Goal: Task Accomplishment & Management: Use online tool/utility

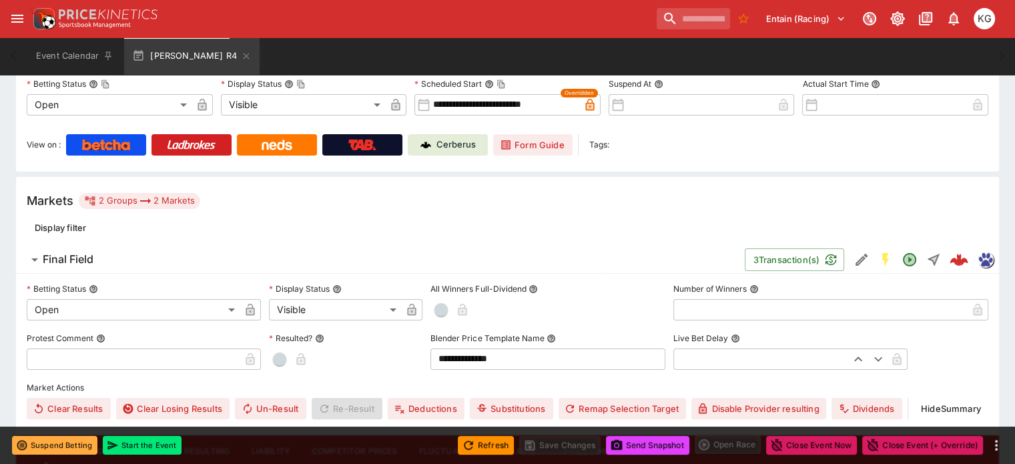
scroll to position [105, 0]
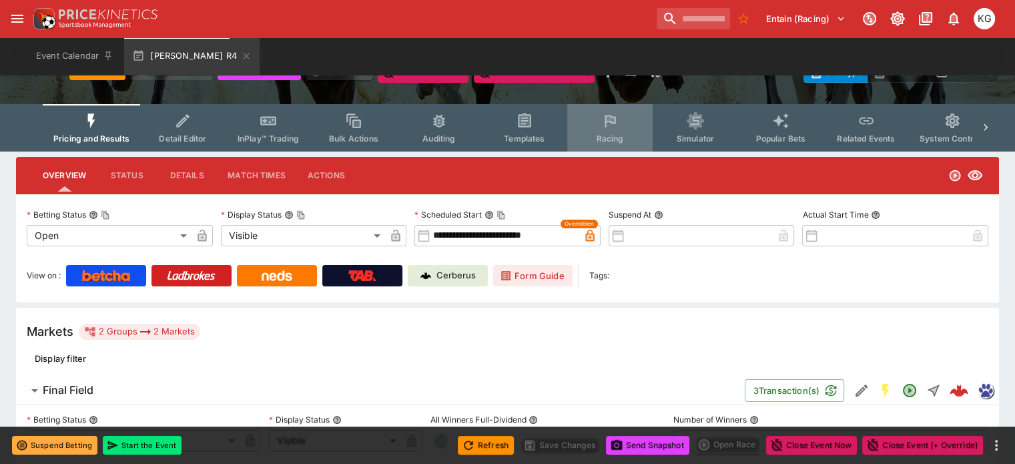
click at [622, 133] on span "Racing" at bounding box center [609, 138] width 27 height 10
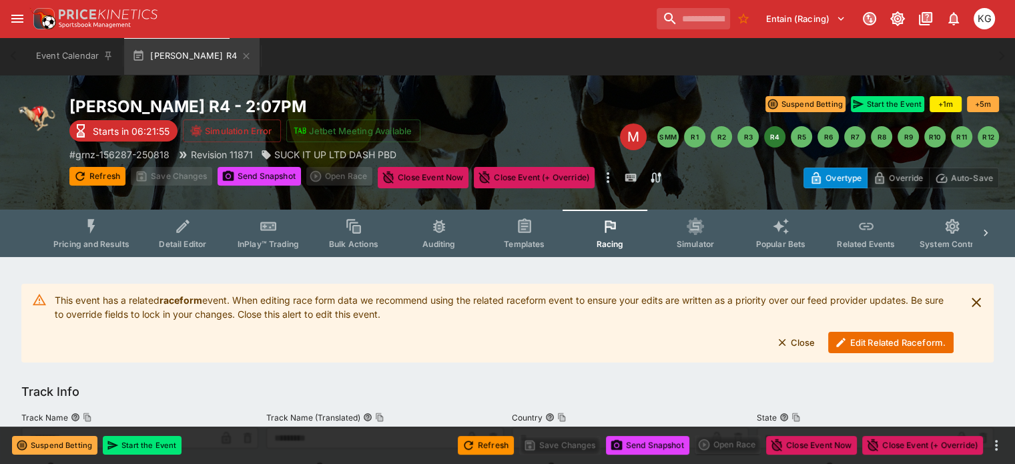
click at [862, 340] on button "Edit Related Raceform." at bounding box center [890, 342] width 125 height 21
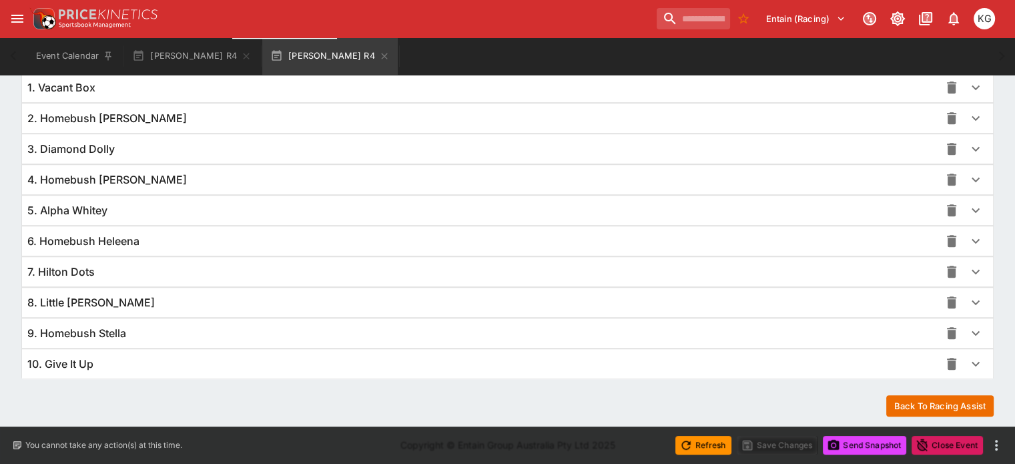
scroll to position [974, 0]
click at [968, 362] on icon "button" at bounding box center [976, 363] width 16 height 16
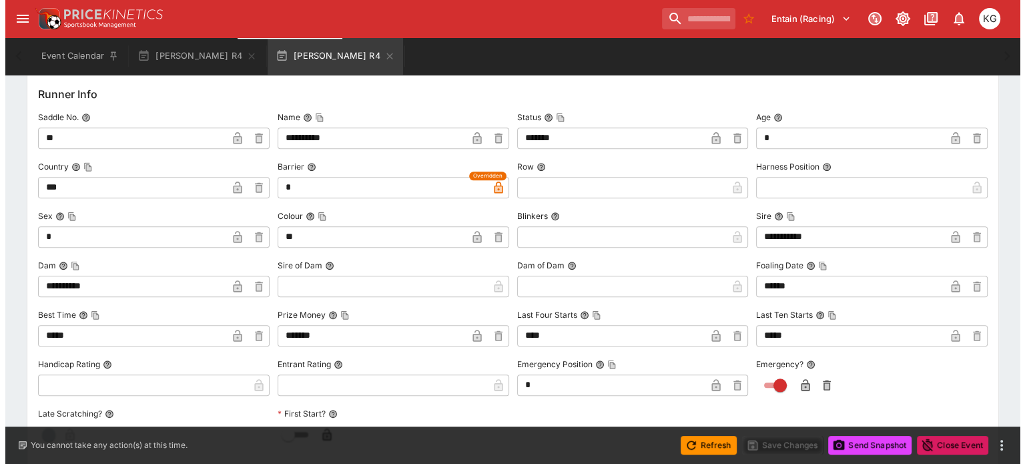
scroll to position [1308, 0]
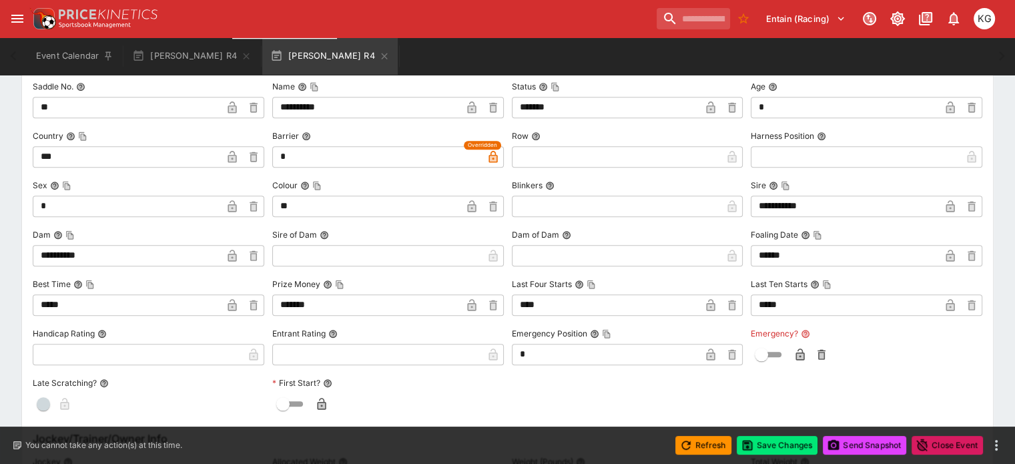
click at [796, 352] on icon "button" at bounding box center [800, 354] width 9 height 12
click at [785, 442] on button "Save Changes" at bounding box center [777, 445] width 81 height 19
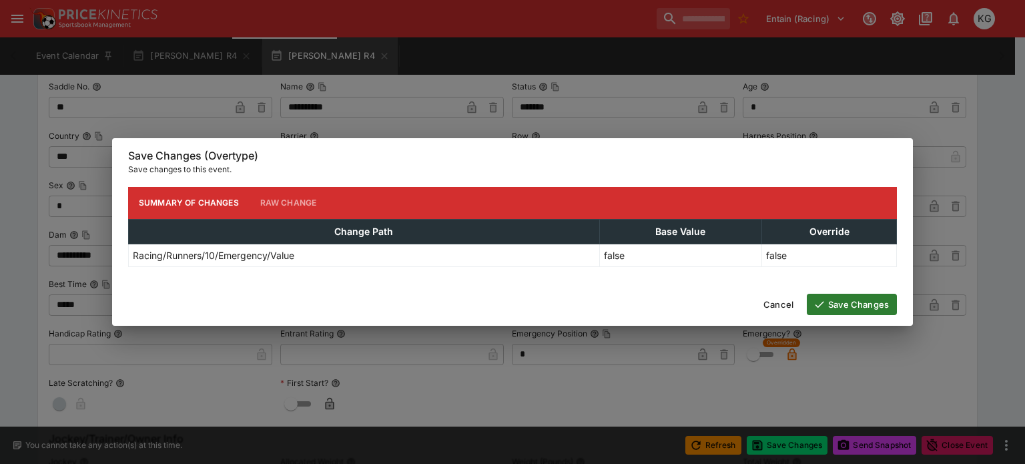
click at [844, 301] on button "Save Changes" at bounding box center [852, 304] width 90 height 21
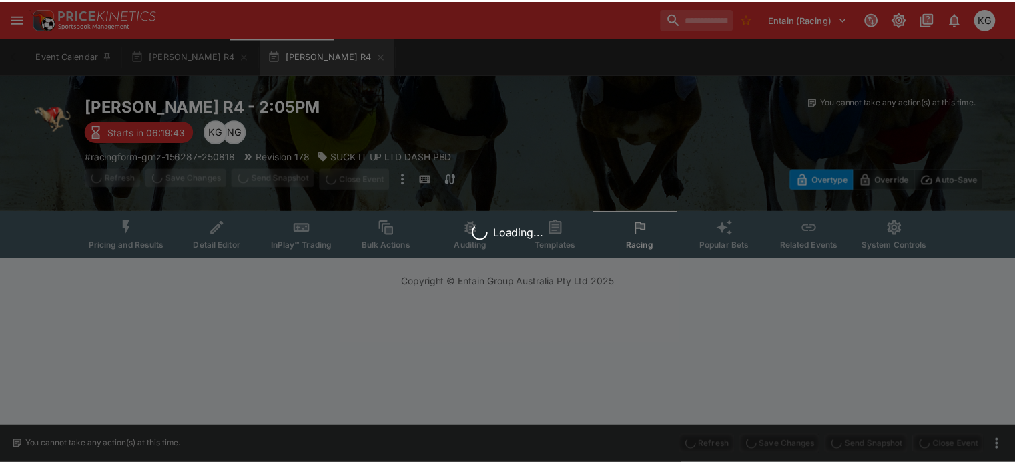
scroll to position [0, 0]
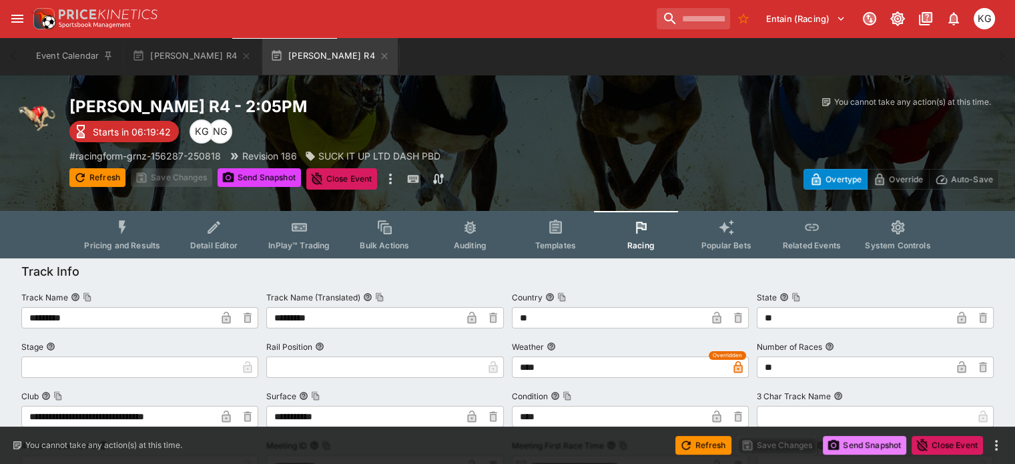
click at [850, 442] on button "Send Snapshot" at bounding box center [864, 445] width 83 height 19
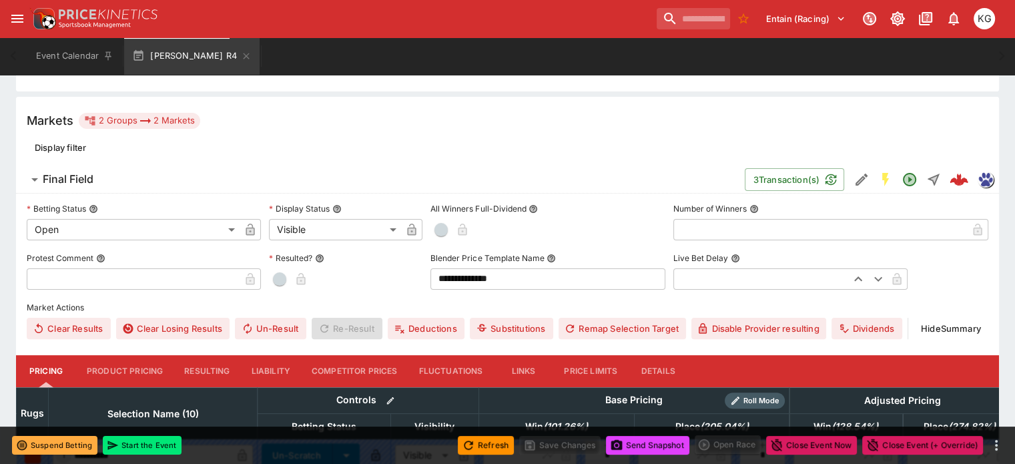
scroll to position [334, 0]
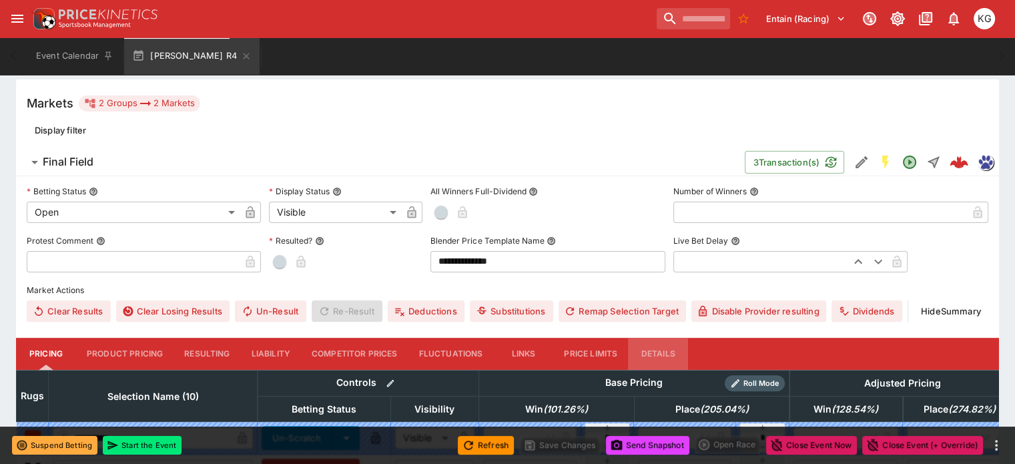
click at [680, 338] on button "Details" at bounding box center [658, 354] width 60 height 32
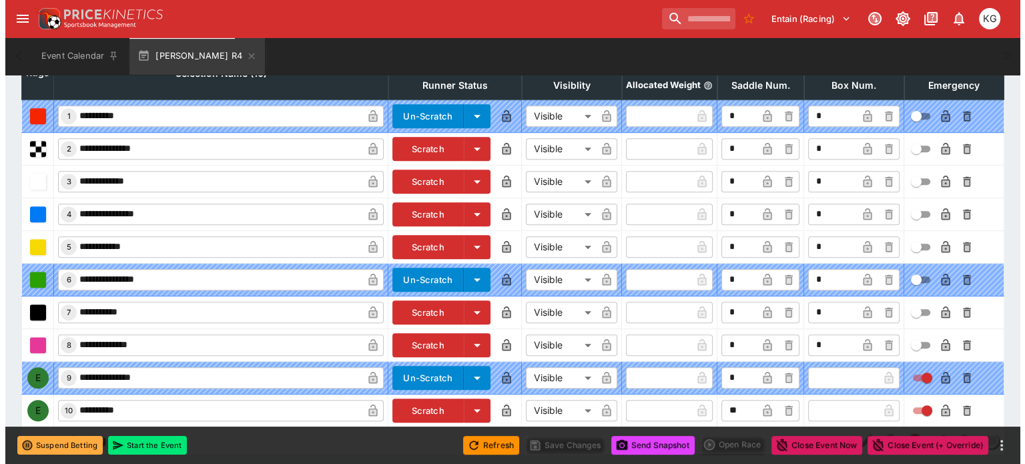
scroll to position [661, 0]
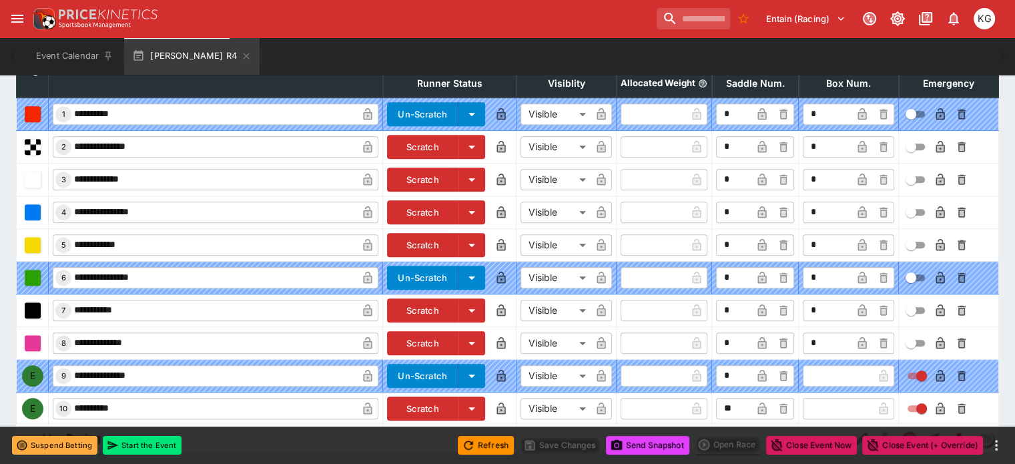
click at [803, 398] on input "text" at bounding box center [838, 408] width 70 height 21
type input "*"
click at [859, 407] on icon "button" at bounding box center [862, 409] width 7 height 5
click at [936, 402] on icon "button" at bounding box center [940, 408] width 9 height 12
click at [562, 441] on button "Save Changes" at bounding box center [559, 445] width 81 height 19
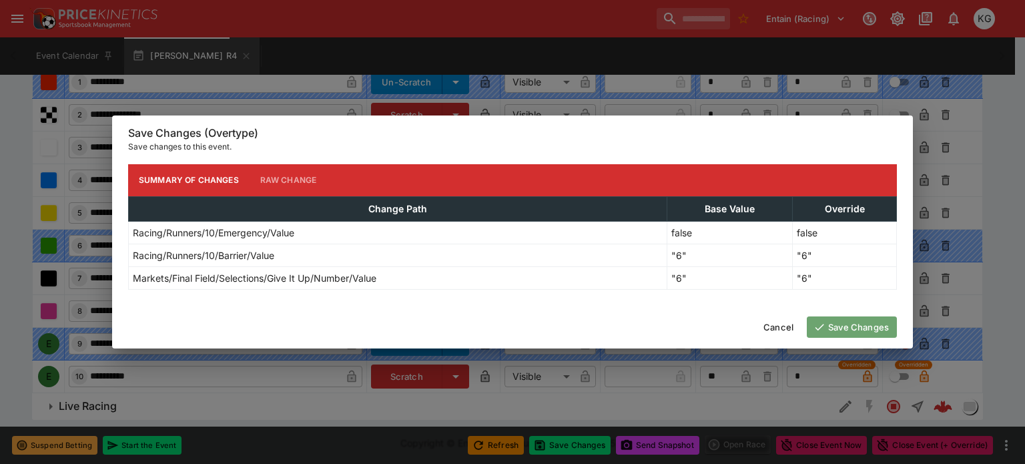
click at [864, 321] on button "Save Changes" at bounding box center [852, 326] width 90 height 21
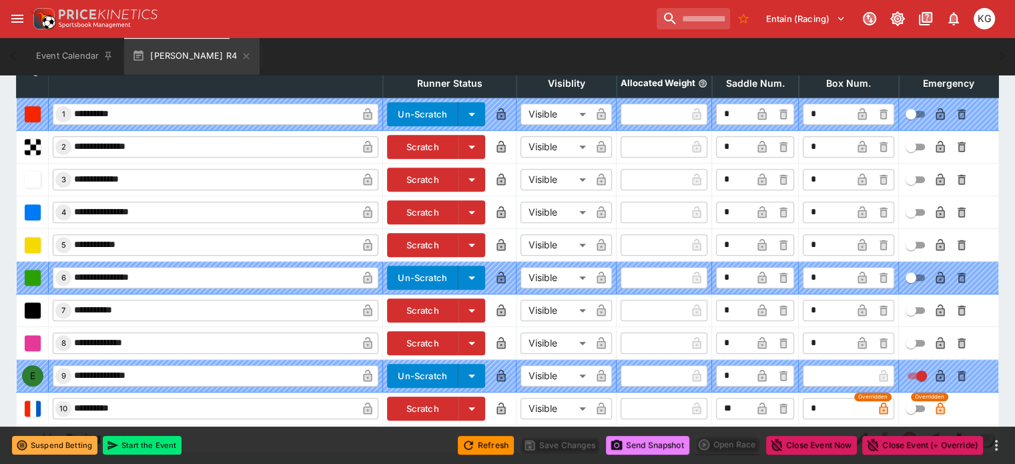
click at [647, 442] on button "Send Snapshot" at bounding box center [647, 445] width 83 height 19
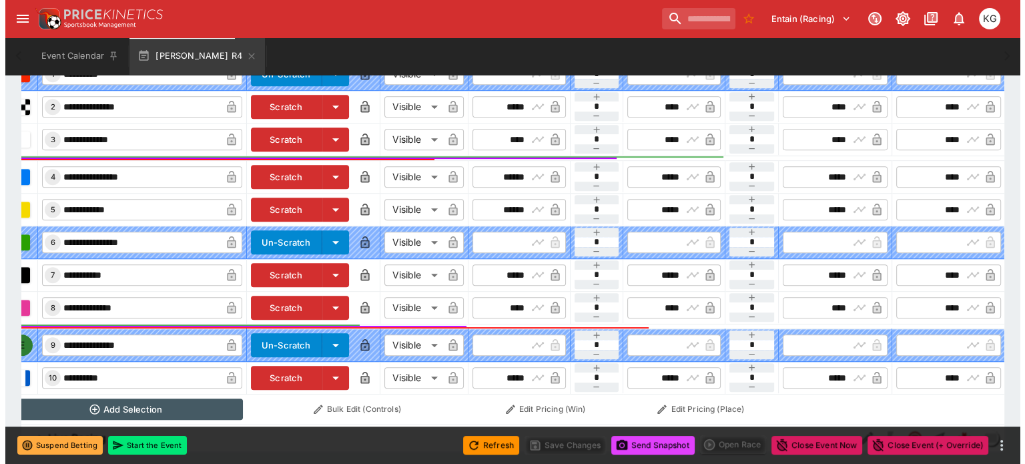
scroll to position [0, 121]
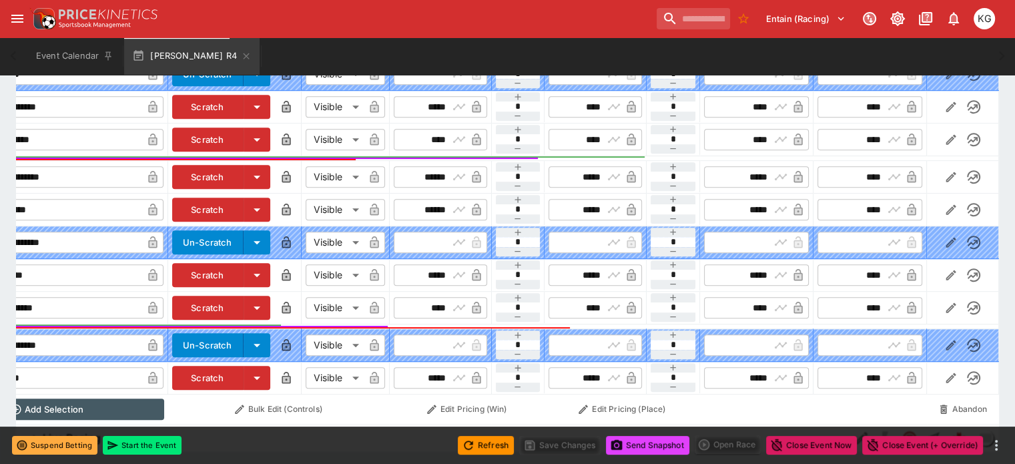
click at [944, 371] on icon "button" at bounding box center [950, 377] width 13 height 13
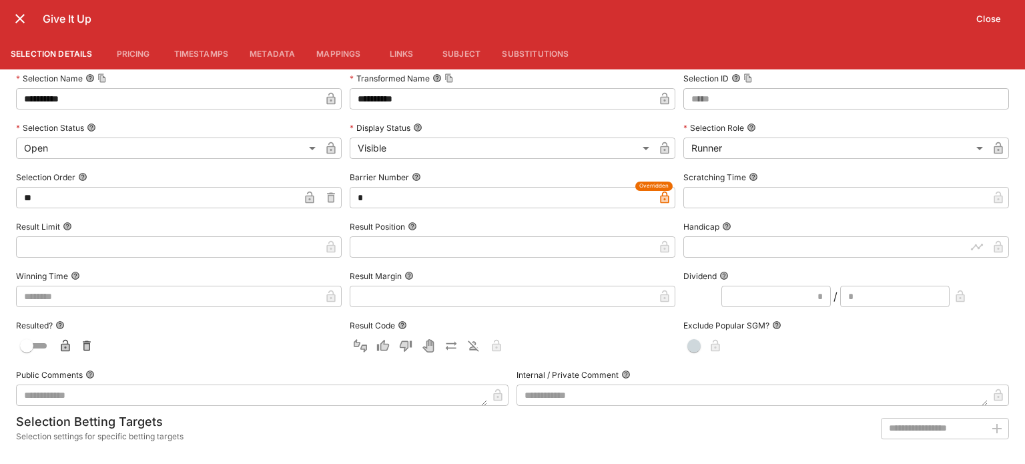
scroll to position [0, 0]
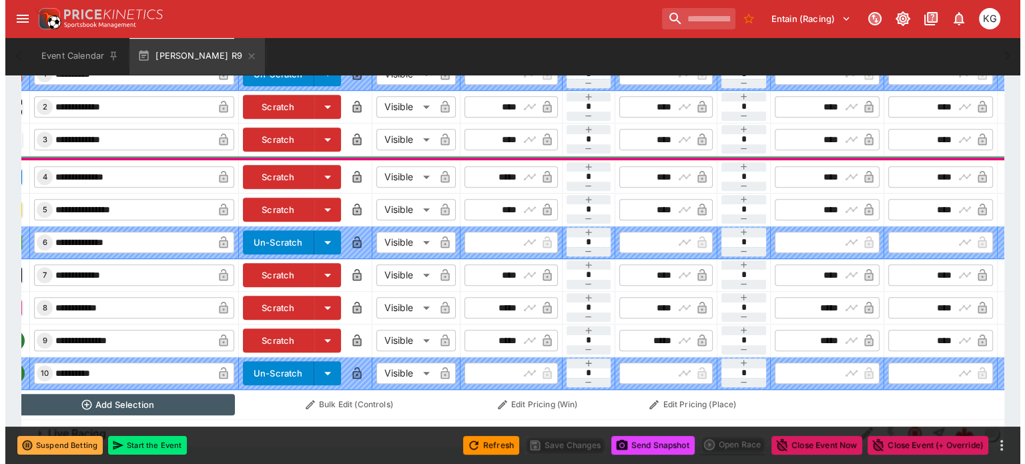
scroll to position [0, 121]
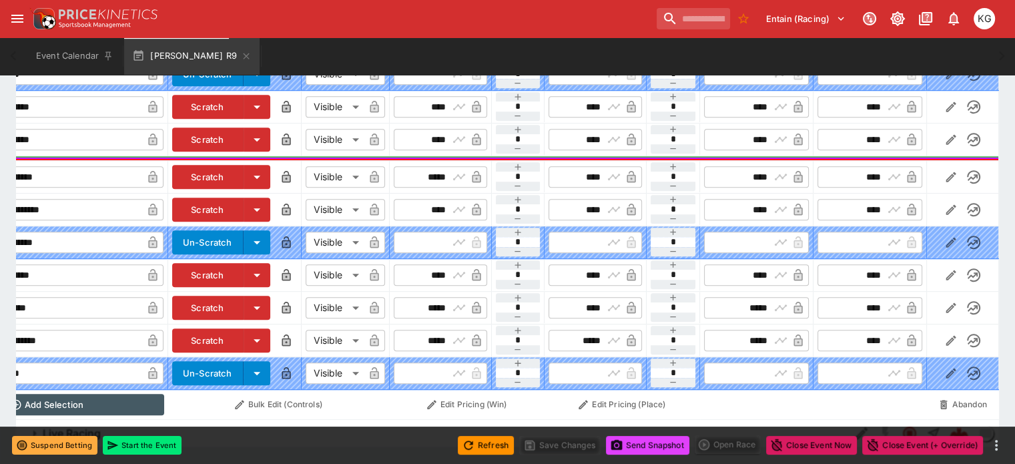
click at [944, 334] on icon "button" at bounding box center [950, 340] width 13 height 13
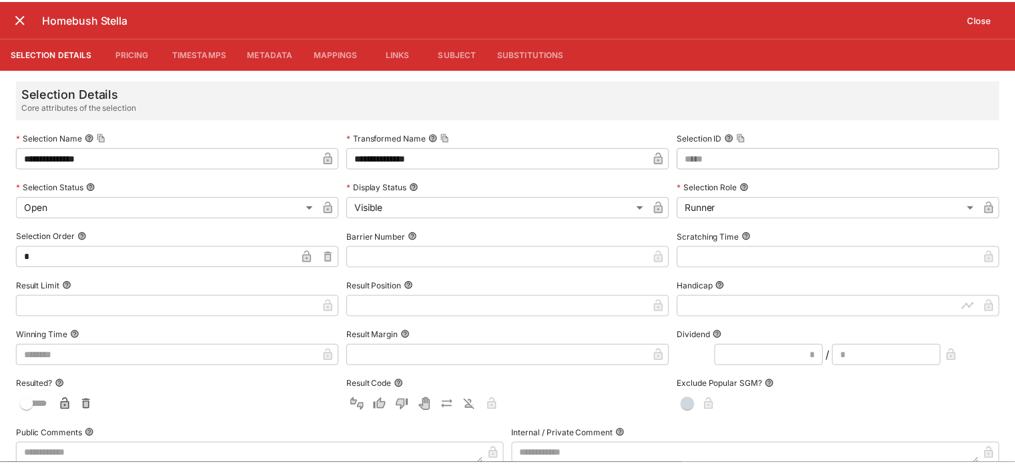
scroll to position [0, 120]
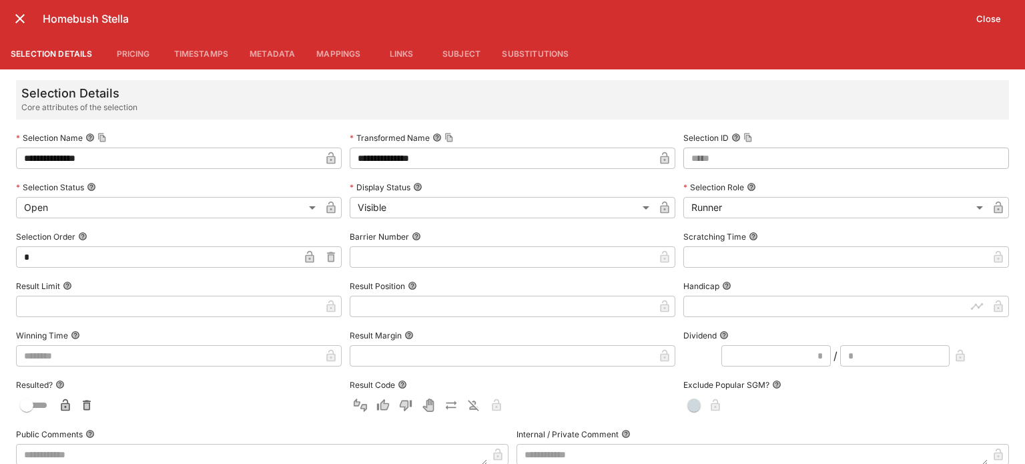
click at [356, 251] on input "text" at bounding box center [502, 256] width 304 height 21
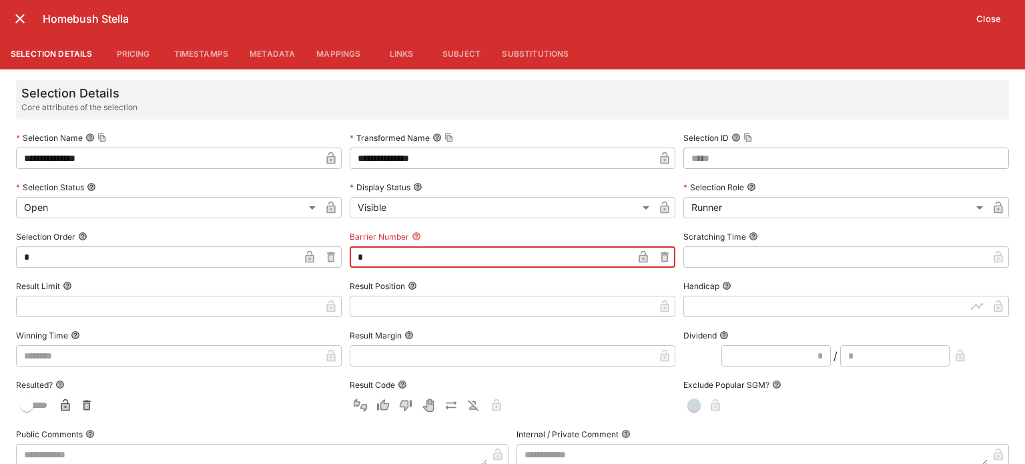
type input "*"
click at [640, 260] on icon "button" at bounding box center [643, 258] width 7 height 5
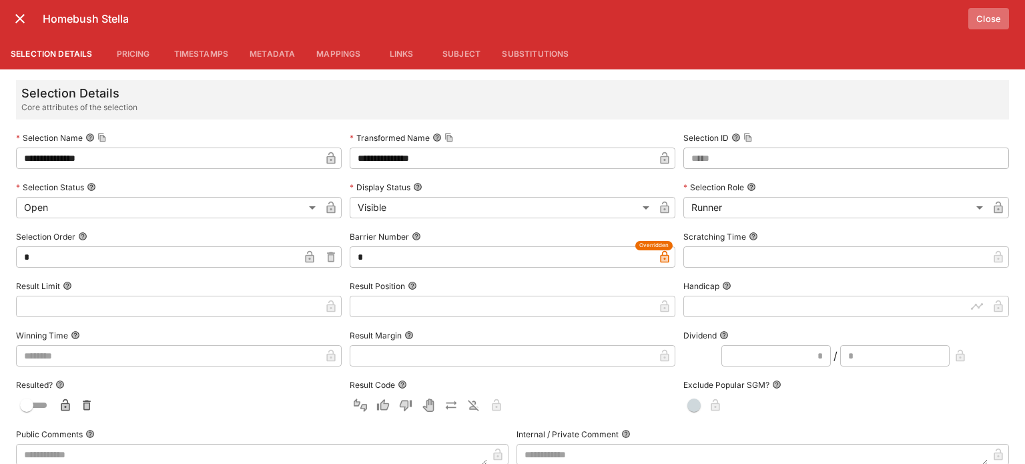
click at [983, 19] on button "Close" at bounding box center [988, 18] width 41 height 21
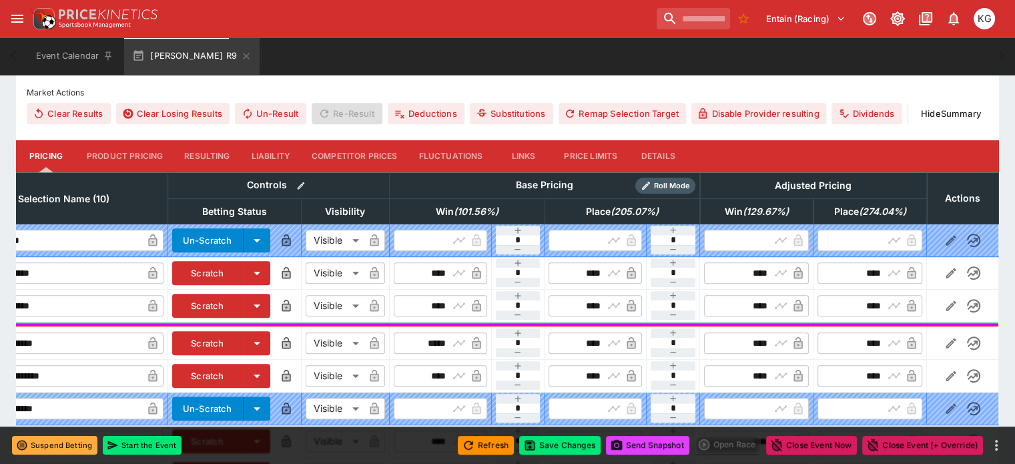
scroll to position [432, 0]
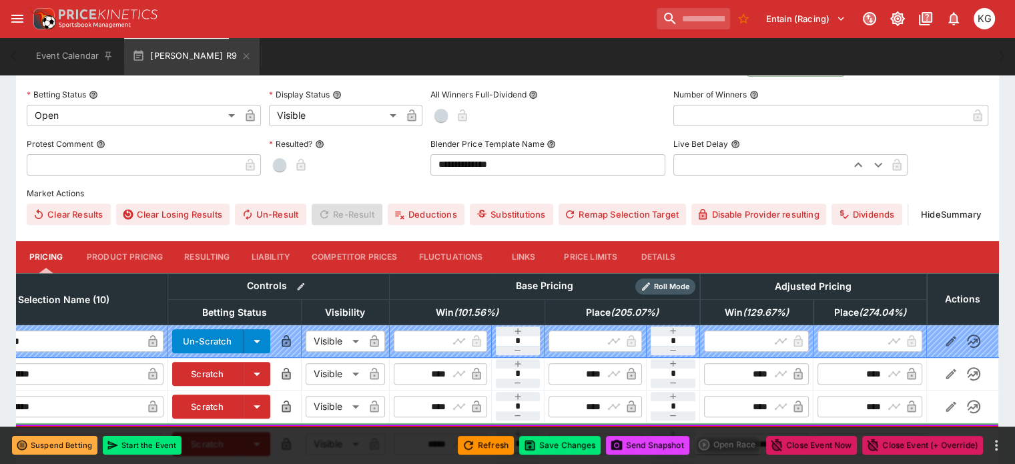
click at [667, 241] on button "Details" at bounding box center [658, 257] width 60 height 32
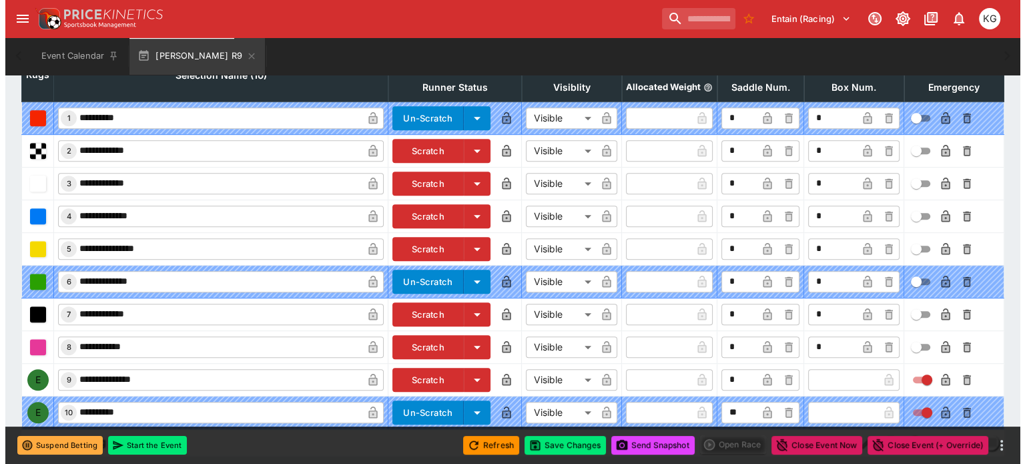
scroll to position [661, 0]
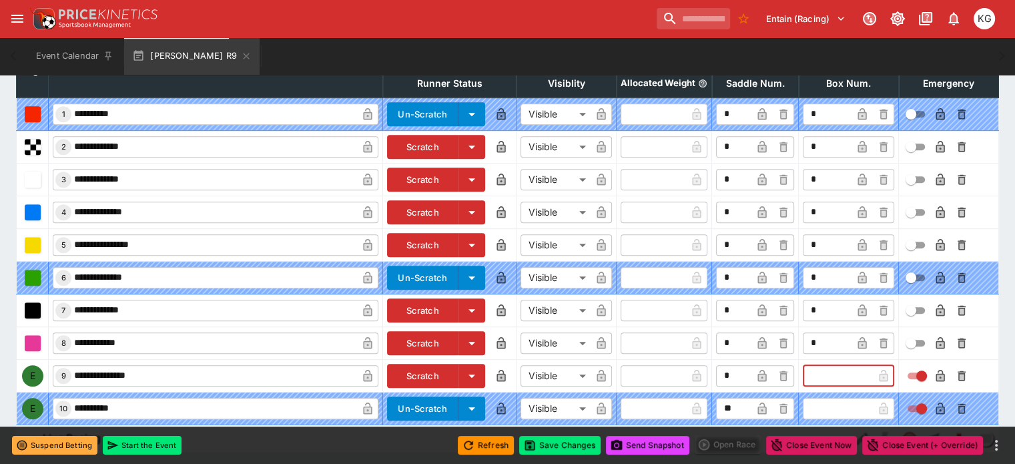
click at [803, 365] on input "text" at bounding box center [838, 375] width 70 height 21
type input "*"
click at [859, 374] on icon "button" at bounding box center [862, 376] width 7 height 5
click at [937, 374] on icon "button" at bounding box center [940, 376] width 7 height 5
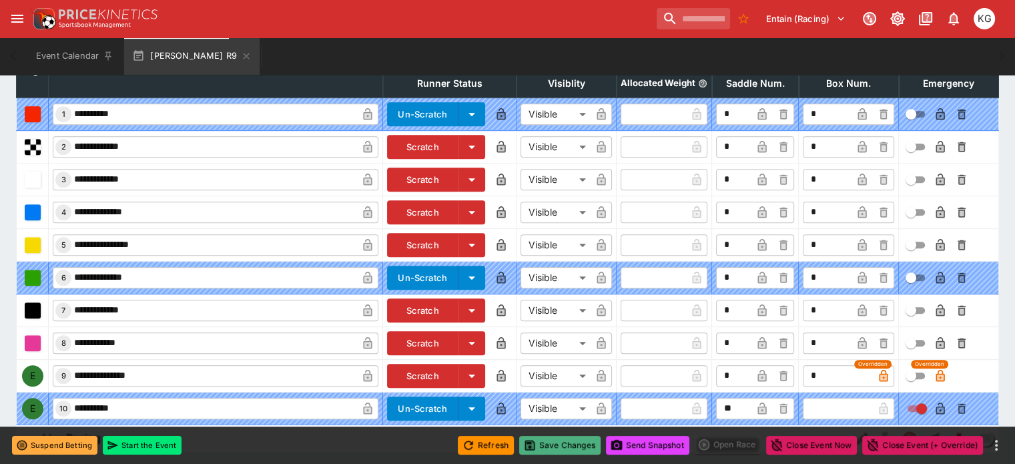
click at [565, 447] on button "Save Changes" at bounding box center [559, 445] width 81 height 19
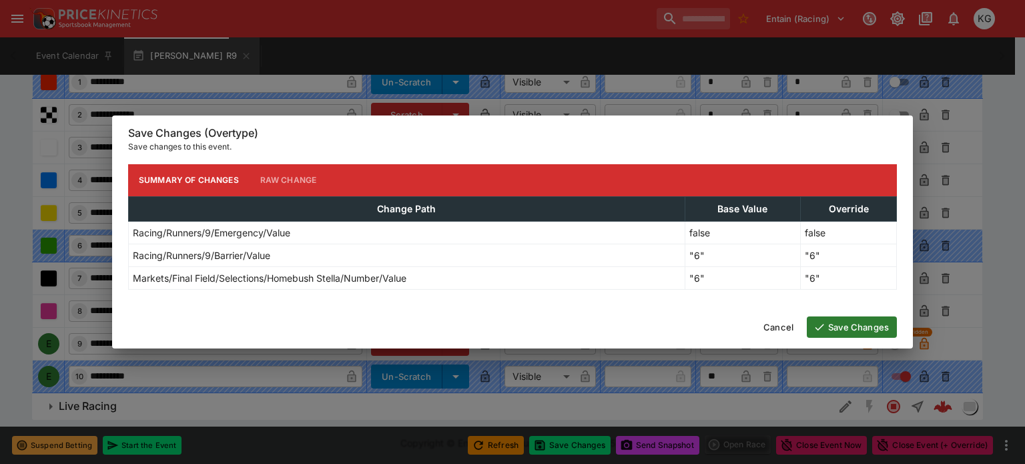
click at [869, 325] on button "Save Changes" at bounding box center [852, 326] width 90 height 21
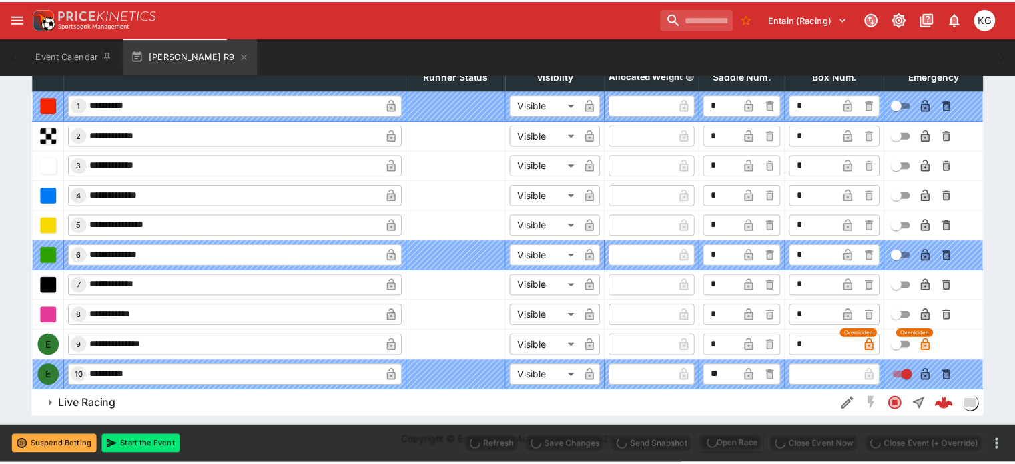
scroll to position [634, 0]
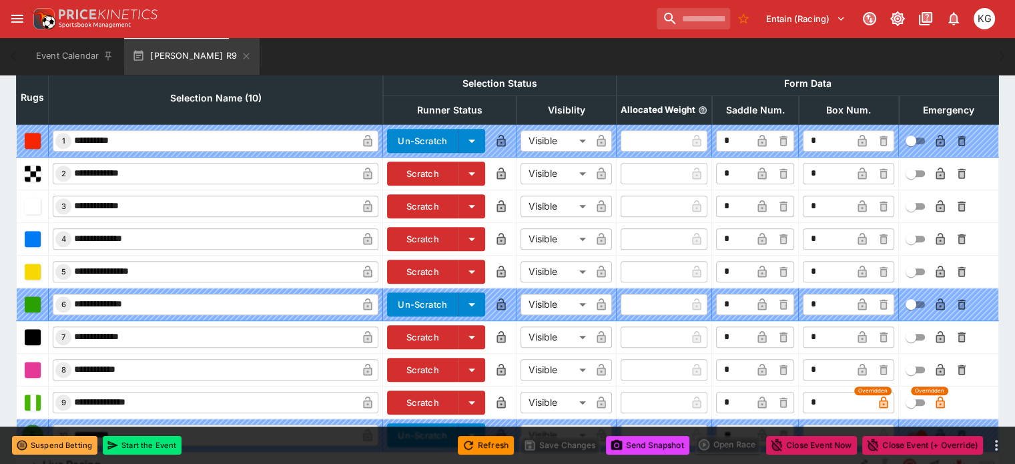
click at [641, 446] on button "Send Snapshot" at bounding box center [647, 445] width 83 height 19
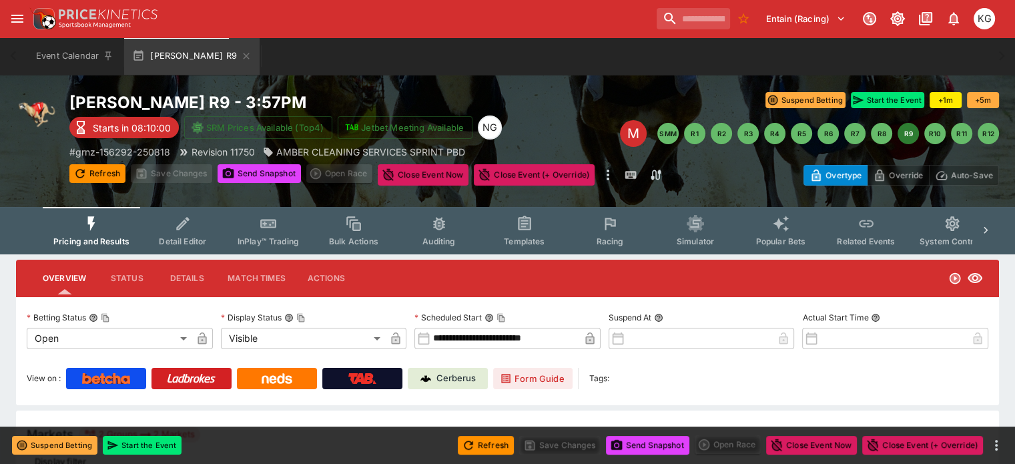
scroll to position [0, 0]
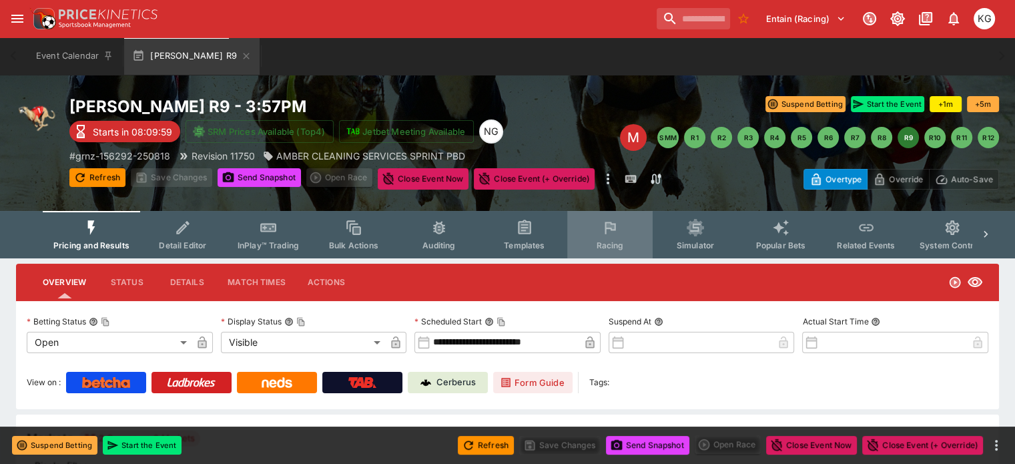
click at [623, 242] on span "Racing" at bounding box center [609, 245] width 27 height 10
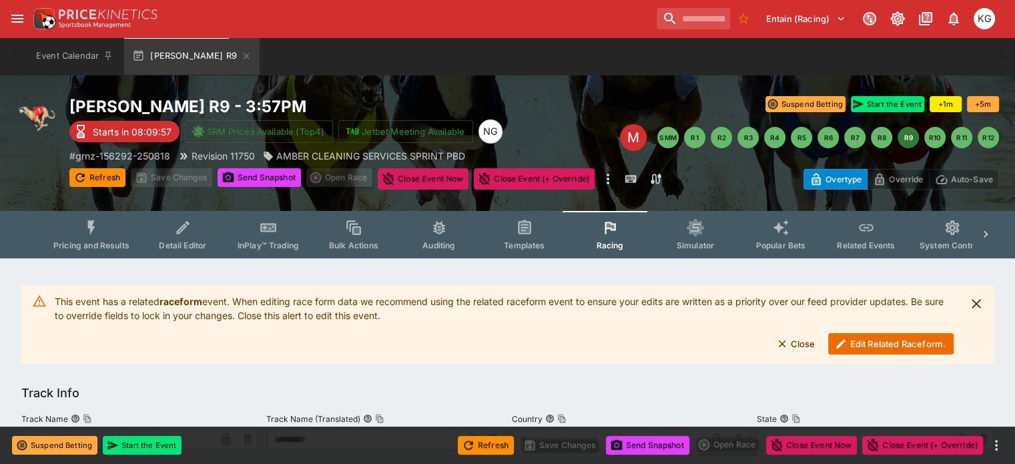
click at [896, 338] on button "Edit Related Raceform." at bounding box center [890, 343] width 125 height 21
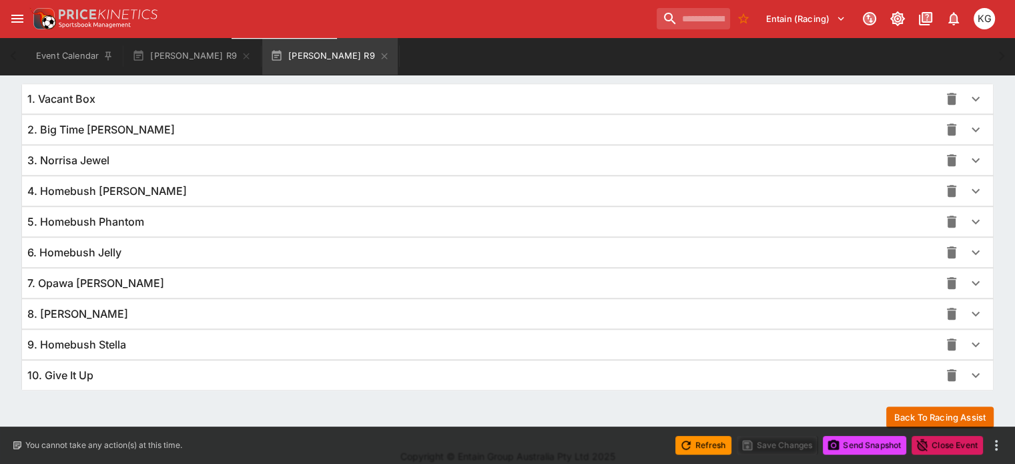
scroll to position [974, 0]
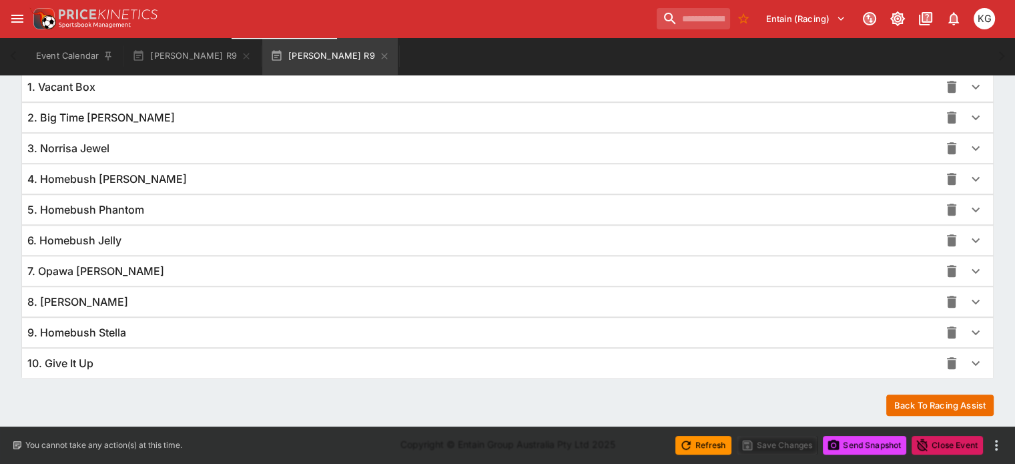
click at [968, 334] on icon "button" at bounding box center [976, 332] width 16 height 16
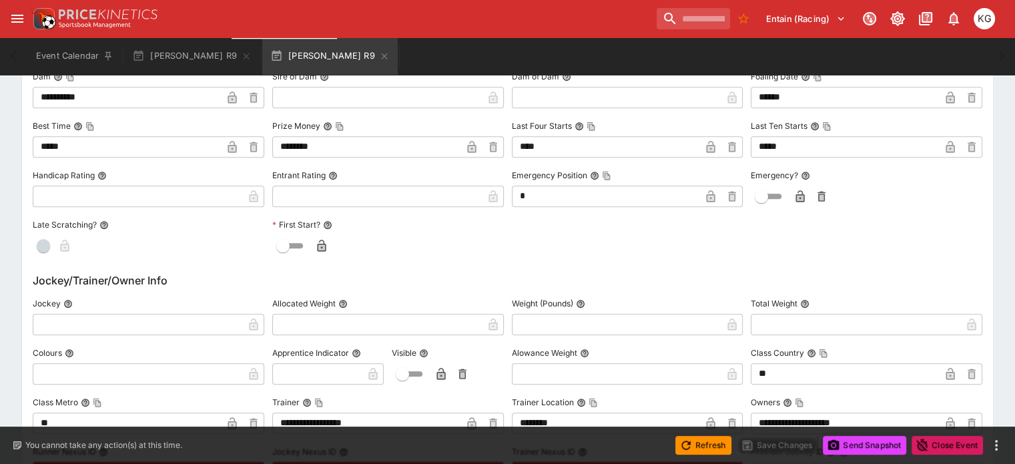
scroll to position [1441, 0]
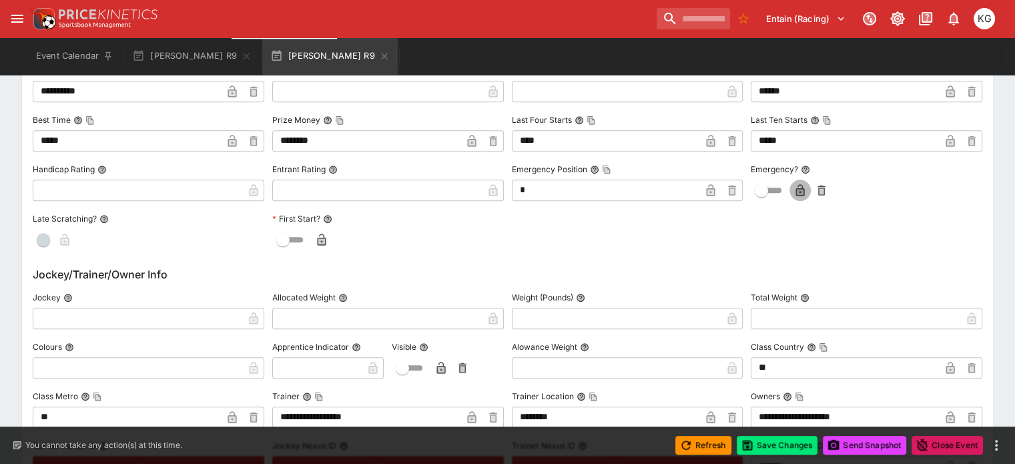
click at [796, 190] on icon "button" at bounding box center [800, 190] width 9 height 12
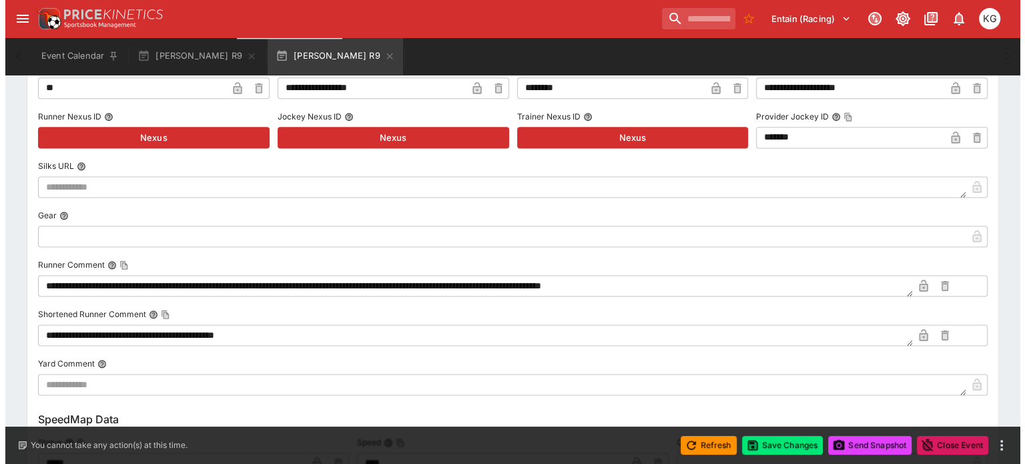
scroll to position [1775, 0]
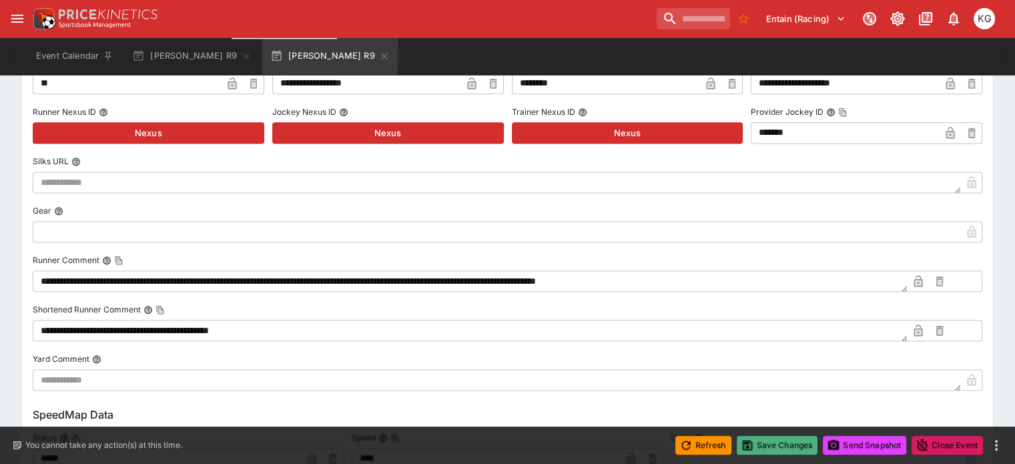
click at [780, 441] on button "Save Changes" at bounding box center [777, 445] width 81 height 19
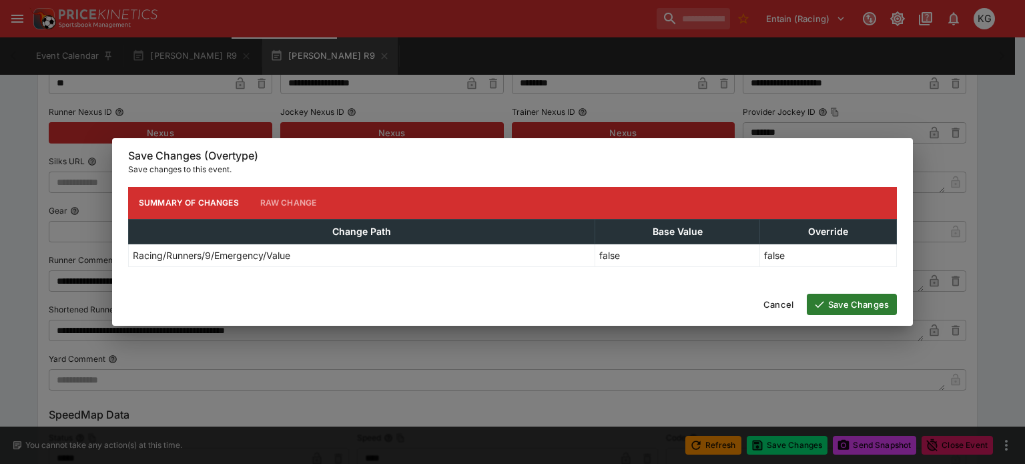
click at [864, 302] on button "Save Changes" at bounding box center [852, 304] width 90 height 21
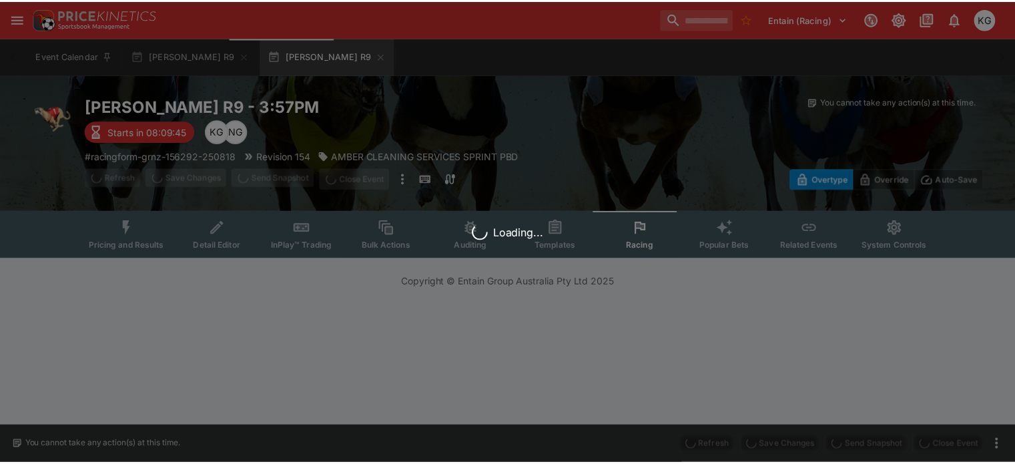
scroll to position [0, 0]
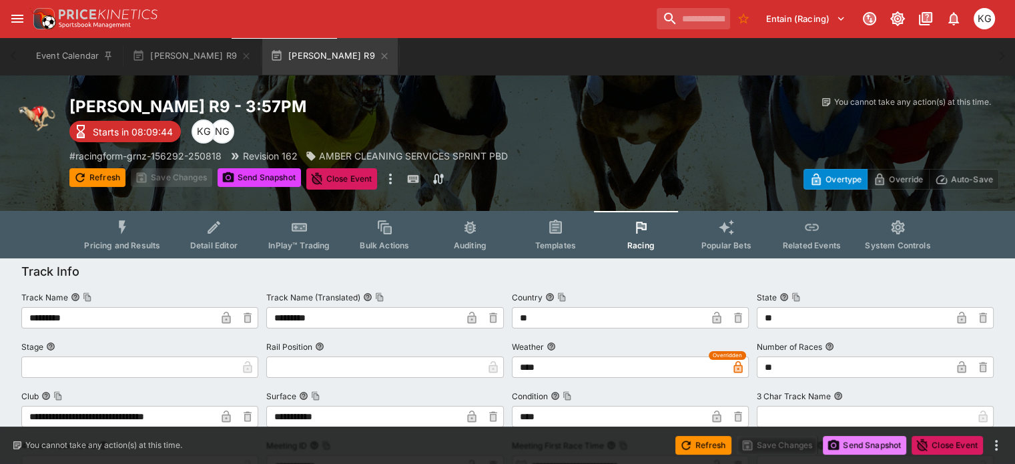
click at [867, 446] on button "Send Snapshot" at bounding box center [864, 445] width 83 height 19
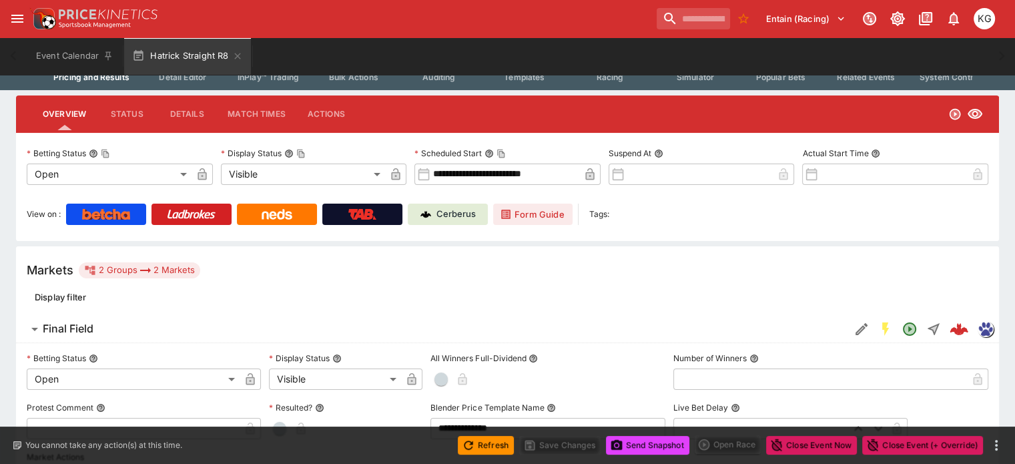
scroll to position [200, 0]
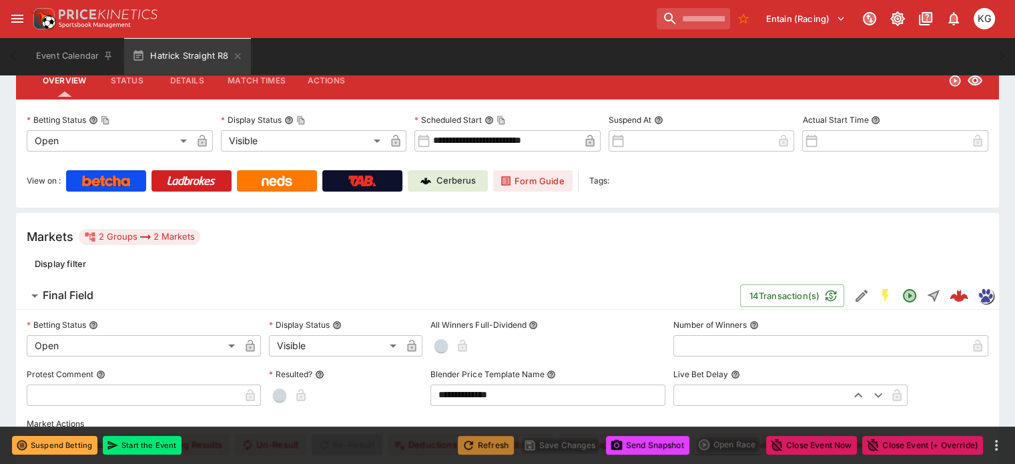
click at [480, 444] on button "Refresh" at bounding box center [486, 445] width 56 height 19
click at [653, 449] on button "Send Snapshot" at bounding box center [647, 445] width 83 height 19
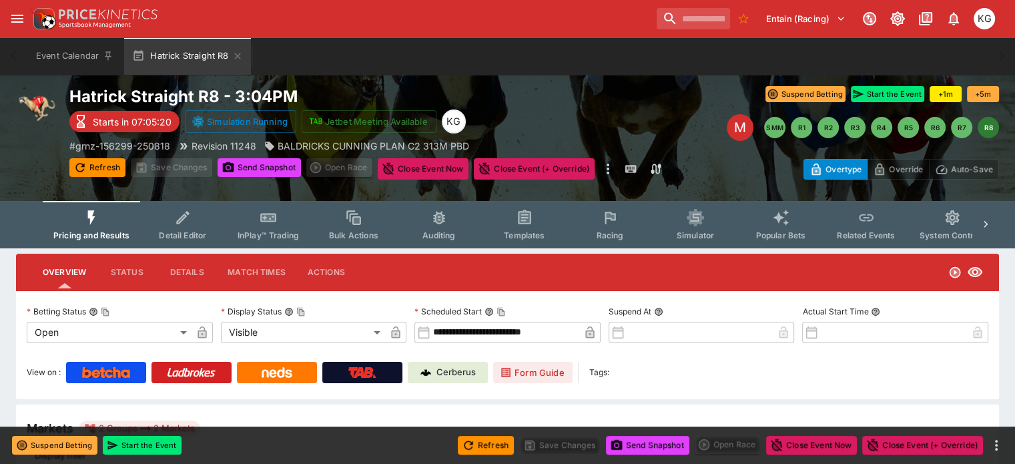
scroll to position [0, 0]
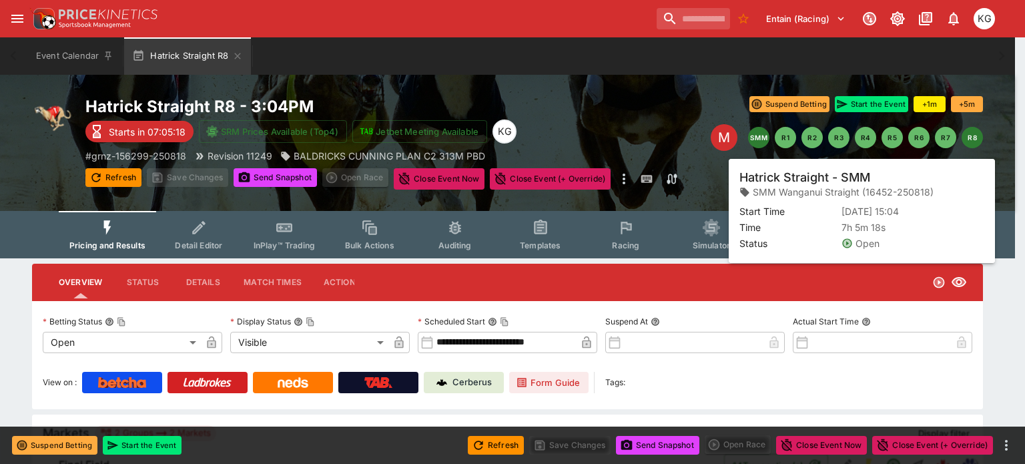
click at [757, 138] on button "SMM" at bounding box center [758, 137] width 21 height 21
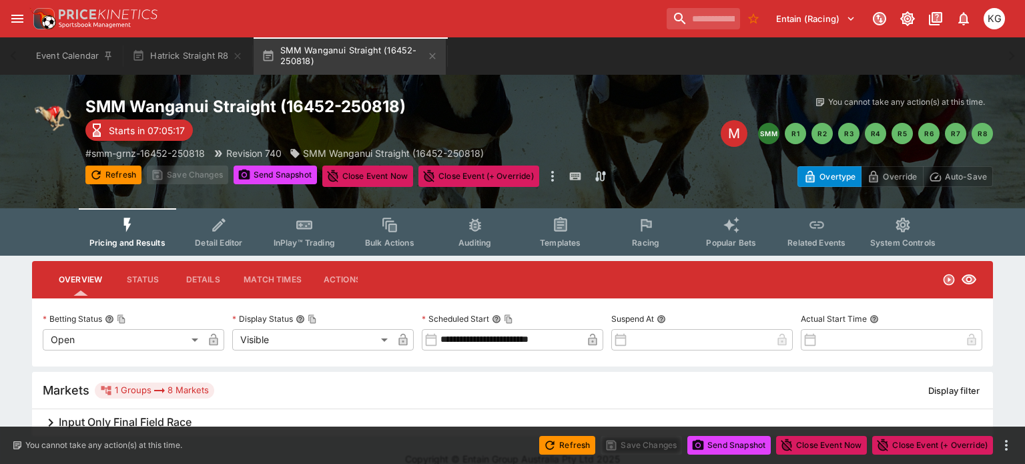
type input "**********"
type input "*******"
type input "**********"
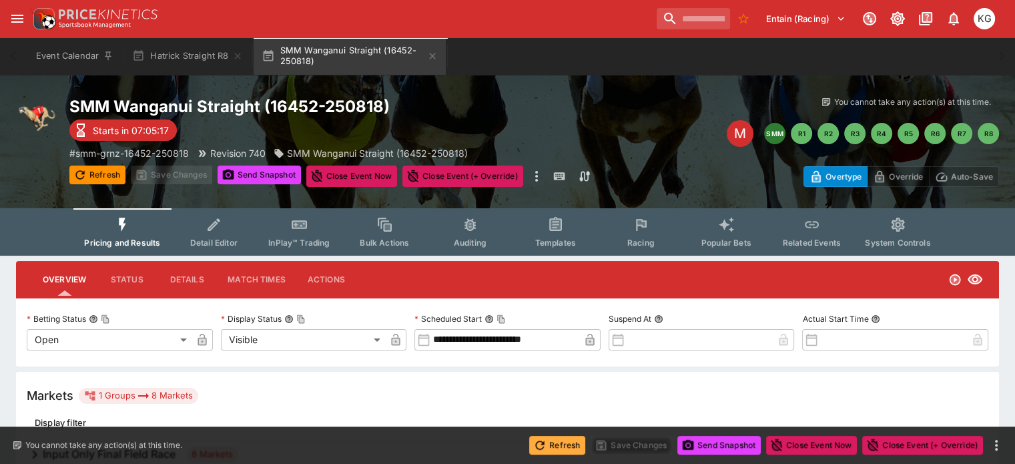
click at [556, 444] on button "Refresh" at bounding box center [557, 445] width 56 height 19
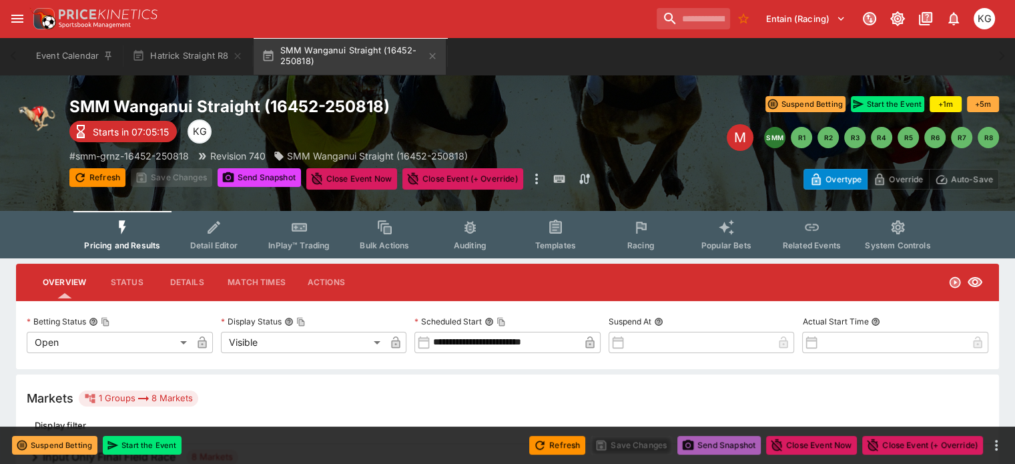
click at [716, 446] on button "Send Snapshot" at bounding box center [718, 445] width 83 height 19
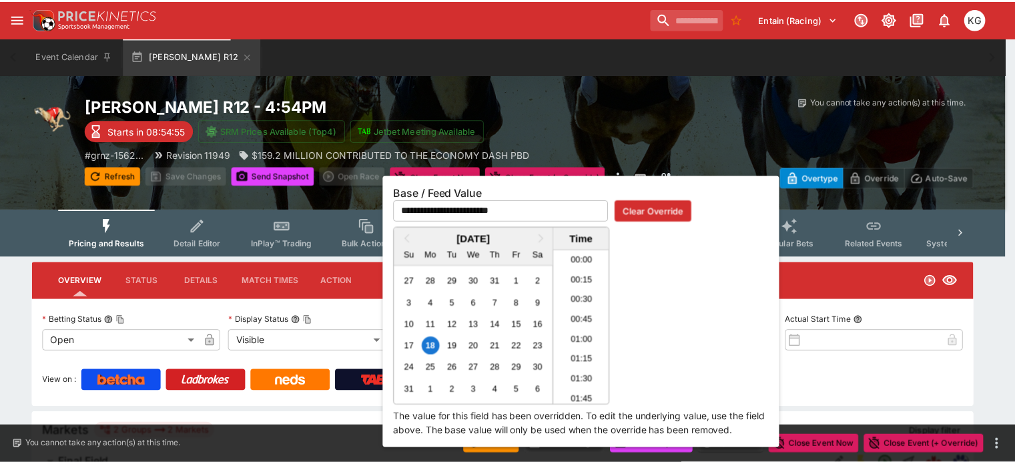
scroll to position [1273, 0]
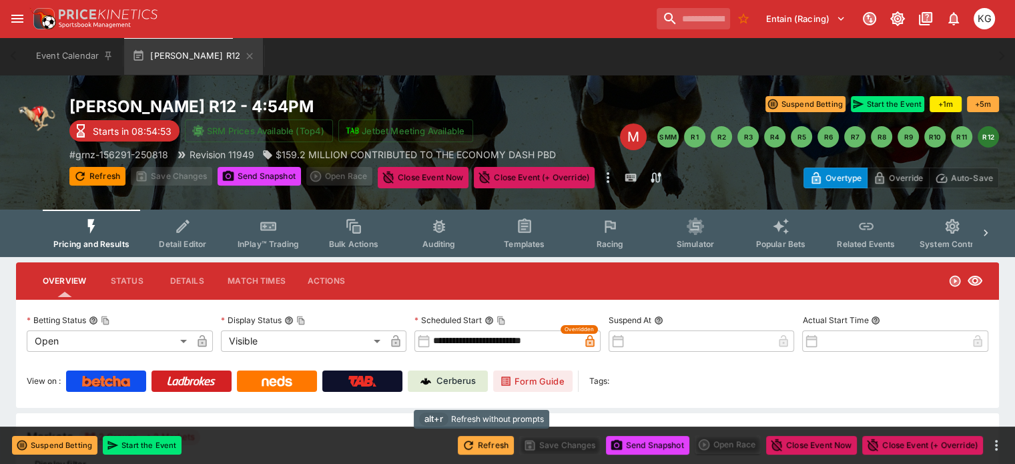
click at [484, 448] on button "Refresh" at bounding box center [486, 445] width 56 height 19
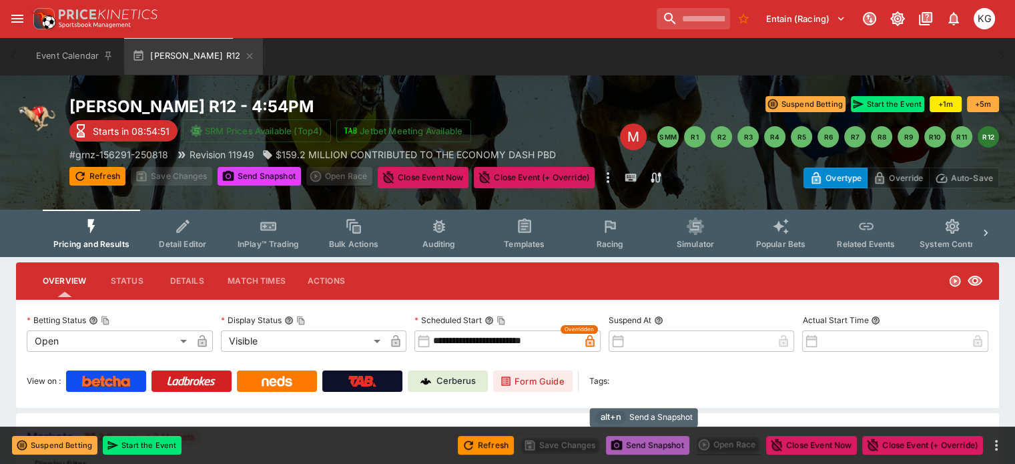
click at [647, 440] on button "Send Snapshot" at bounding box center [647, 445] width 83 height 19
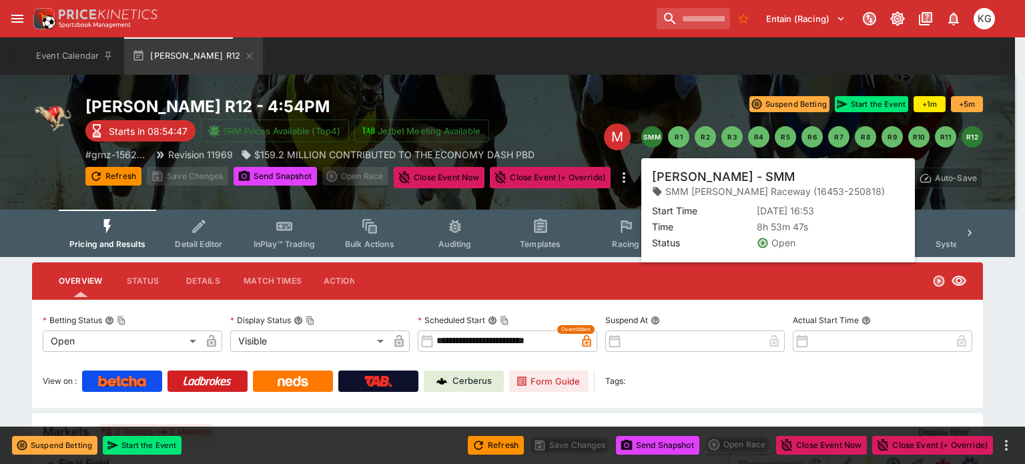
click at [651, 137] on button "SMM" at bounding box center [651, 136] width 21 height 21
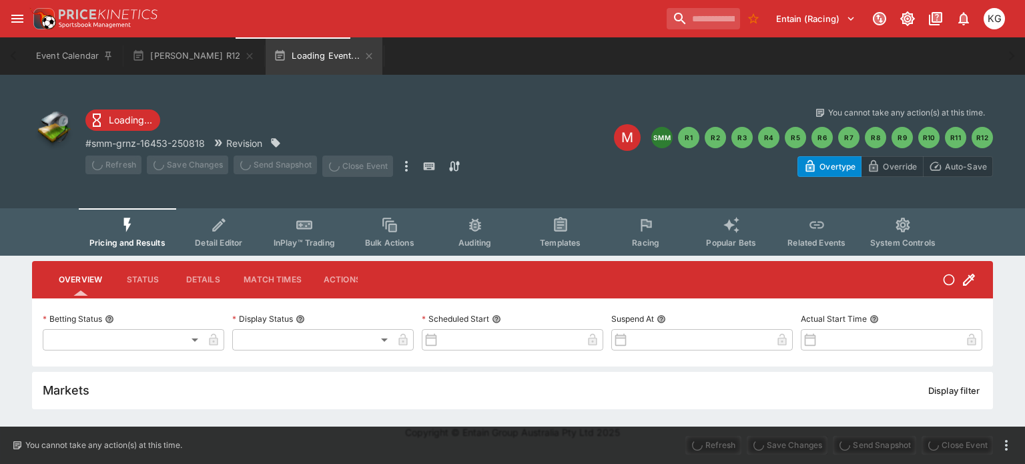
type input "**********"
type input "*******"
type input "**********"
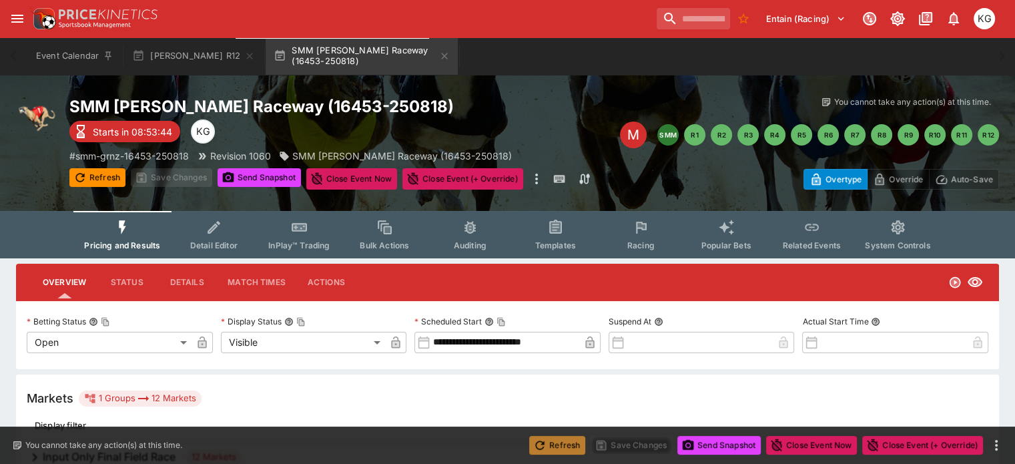
click at [566, 441] on button "Refresh" at bounding box center [557, 445] width 56 height 19
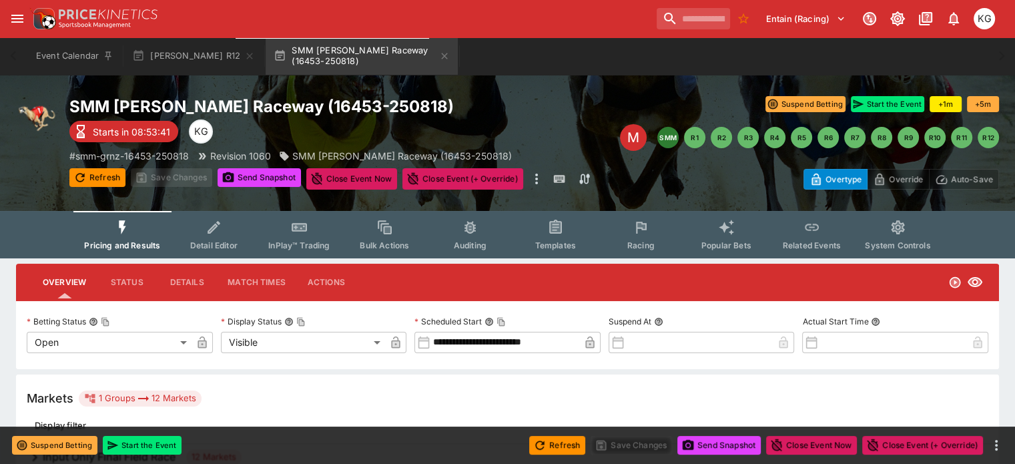
click at [714, 435] on div "Refresh Save Changes Send Snapshot Close Event Now Close Event (+ Override)" at bounding box center [507, 444] width 1015 height 37
